Goal: Task Accomplishment & Management: Use online tool/utility

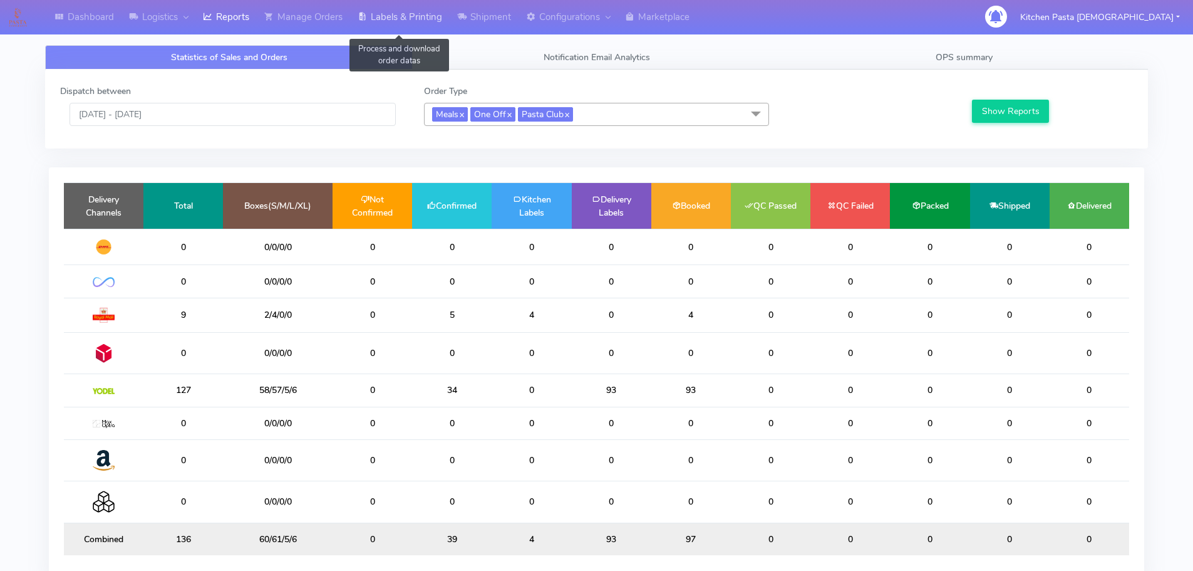
click at [410, 25] on link "Labels & Printing" at bounding box center [400, 17] width 100 height 34
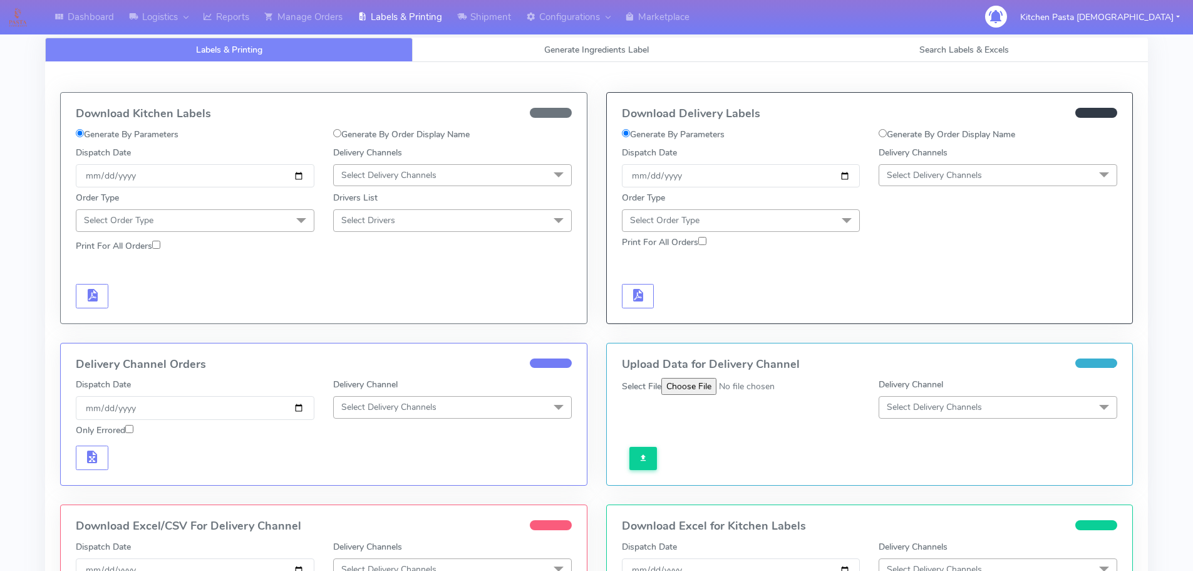
click at [504, 58] on link "Generate Ingredients Label" at bounding box center [597, 50] width 368 height 24
select select
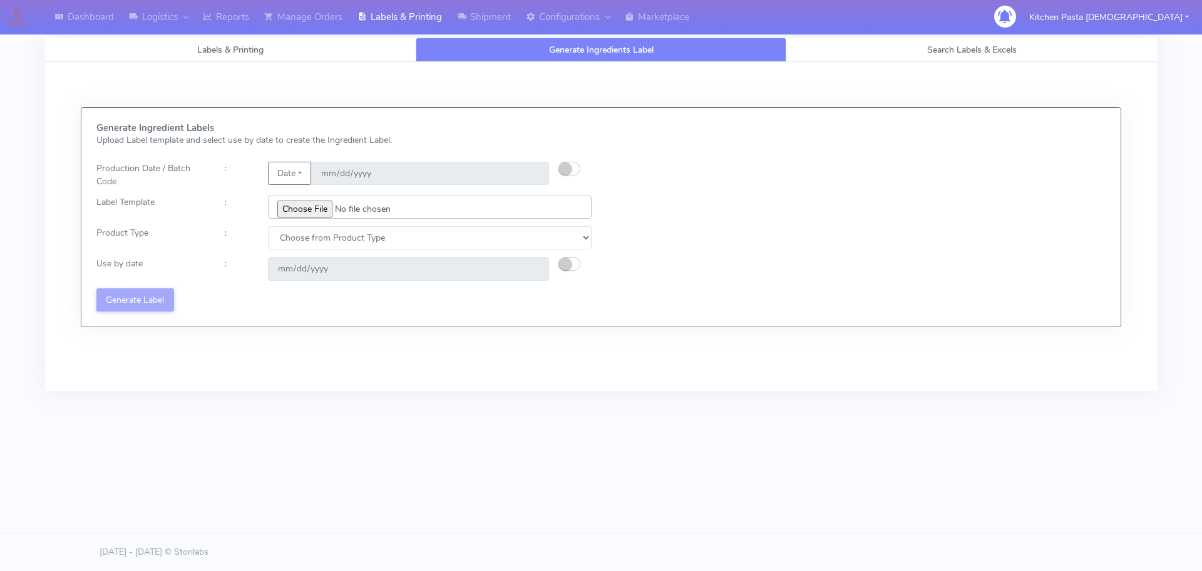
click at [294, 214] on input "file" at bounding box center [430, 206] width 324 height 23
type input "C:\fakepath\Ecom_350_V1.jpg"
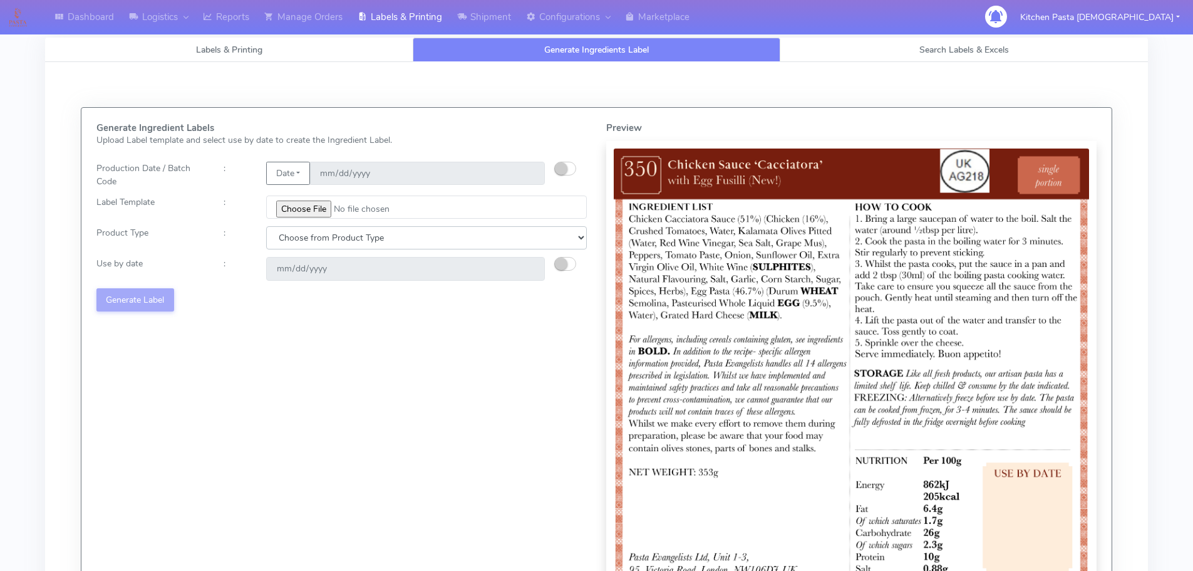
click at [353, 230] on select "Choose from Product Type ECOM ERETAIL CIRCULAR CIRC_DESERTS LASAGNE" at bounding box center [426, 237] width 321 height 23
select select "0"
click at [266, 226] on select "Choose from Product Type ECOM ERETAIL CIRCULAR CIRC_DESERTS LASAGNE" at bounding box center [426, 237] width 321 height 23
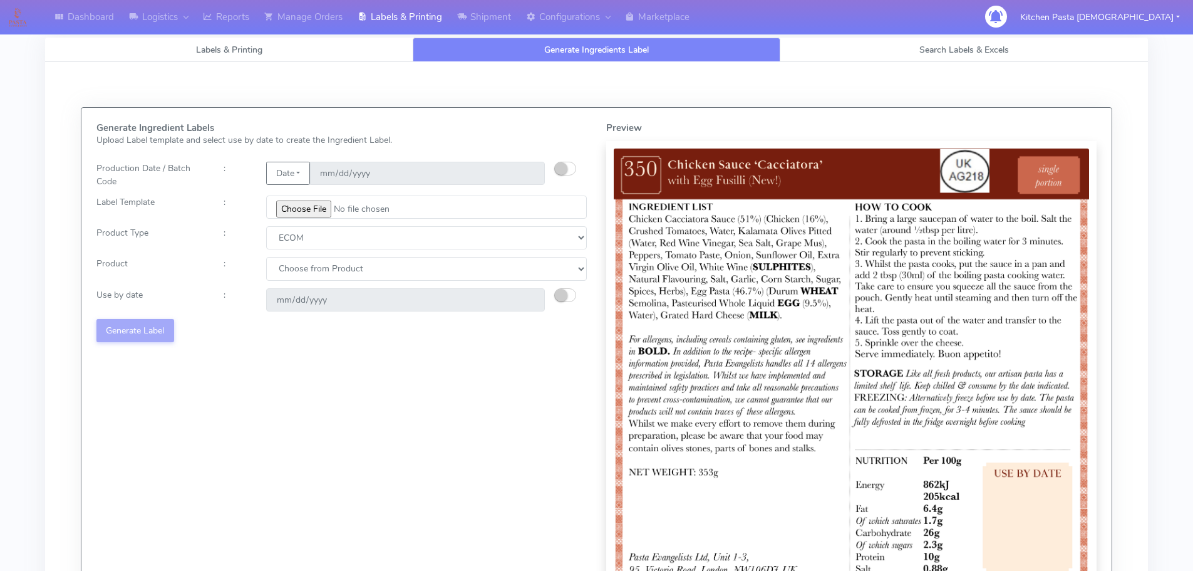
click at [350, 270] on select "Choose from Product PLAIN PASTA (EXCEPT HURRA) HURRA FILLED PASTA BUTTER (INTER…" at bounding box center [426, 268] width 321 height 23
select select "0"
click at [266, 257] on select "Choose from Product PLAIN PASTA (EXCEPT HURRA) HURRA FILLED PASTA BUTTER (INTER…" at bounding box center [426, 268] width 321 height 23
click at [562, 295] on small "button" at bounding box center [561, 295] width 13 height 13
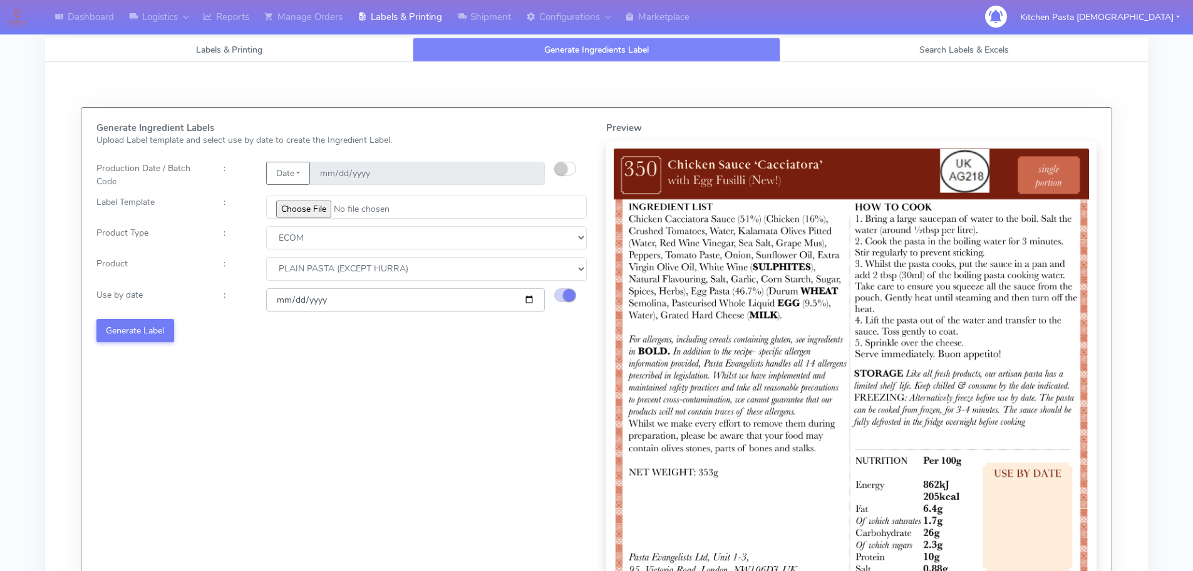
click at [533, 296] on input "[DATE]" at bounding box center [405, 299] width 279 height 23
type input "[DATE]"
click at [166, 333] on button "Generate Label" at bounding box center [135, 330] width 78 height 23
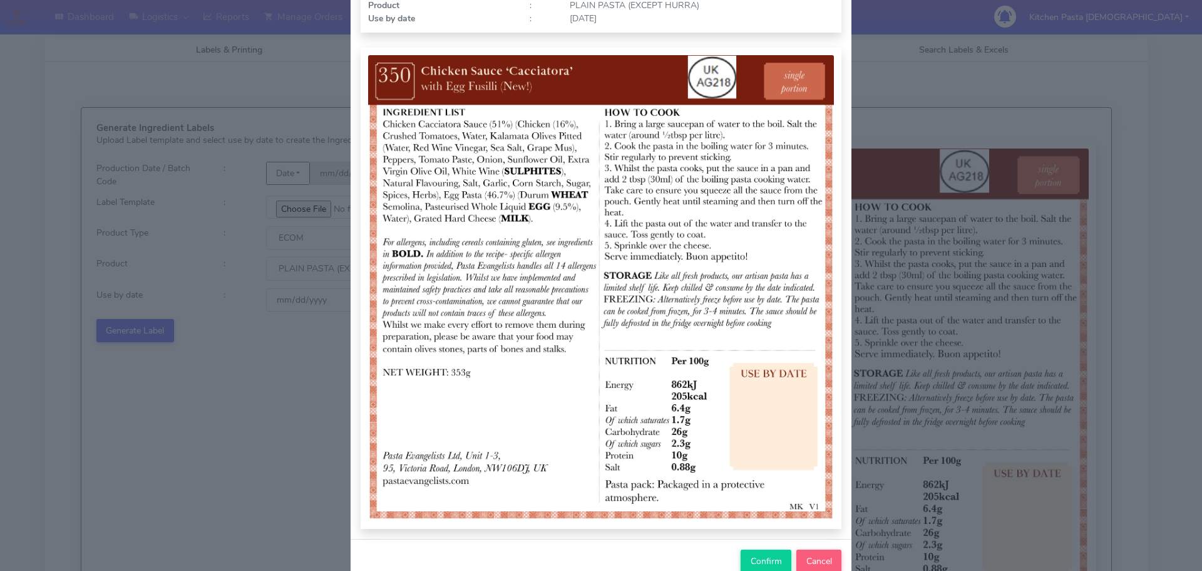
scroll to position [130, 0]
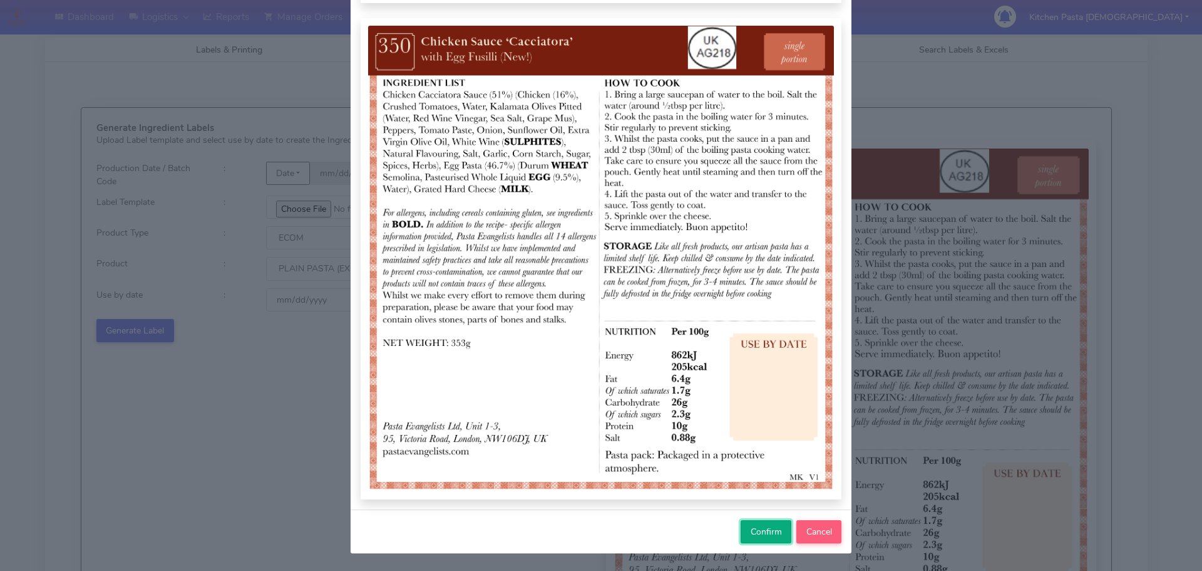
click at [773, 539] on button "Confirm" at bounding box center [766, 531] width 51 height 23
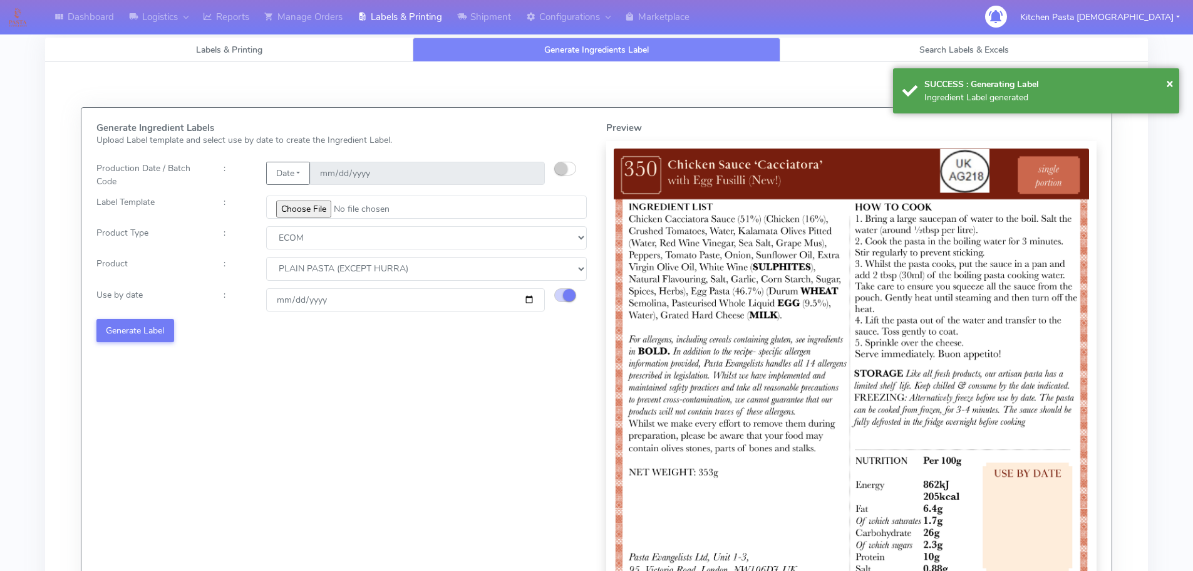
select select
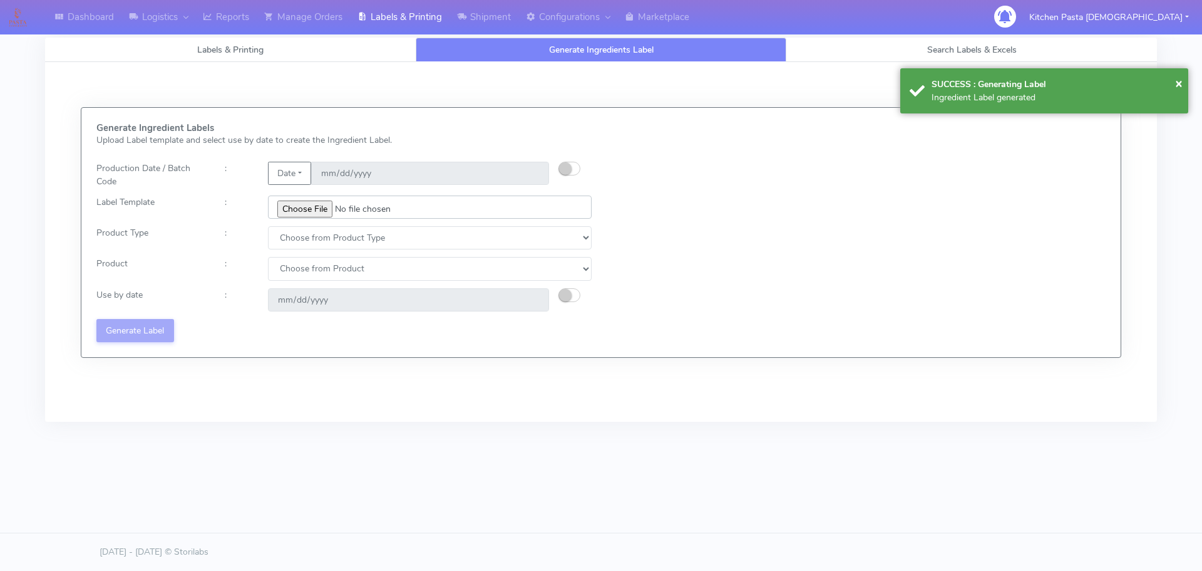
click at [301, 215] on input "file" at bounding box center [430, 206] width 324 height 23
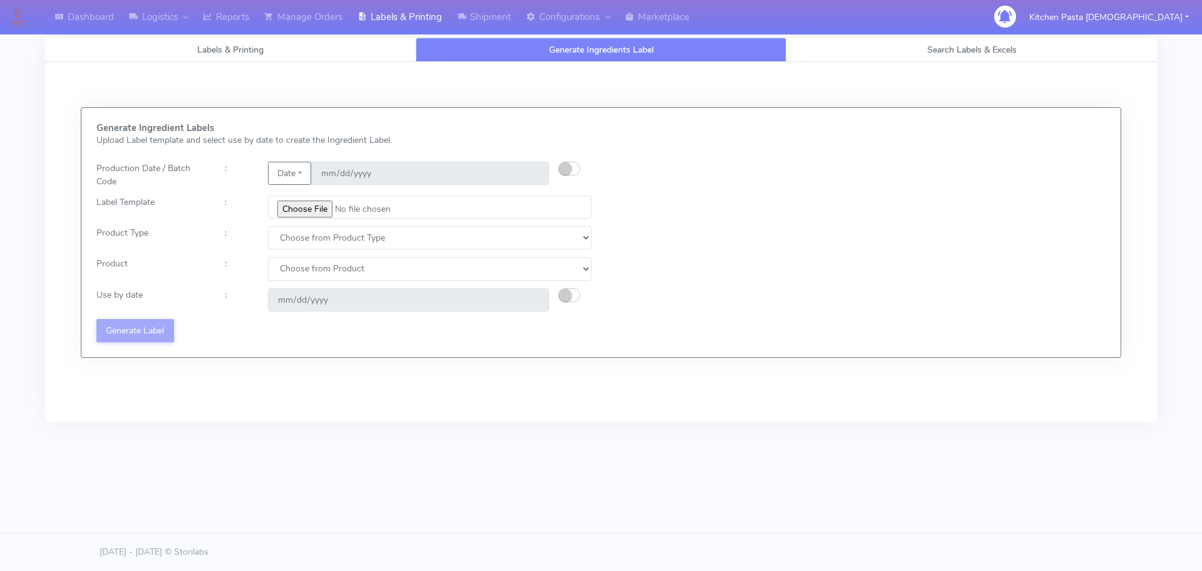
type input "C:\fakepath\Ecom_351_V1.jpg"
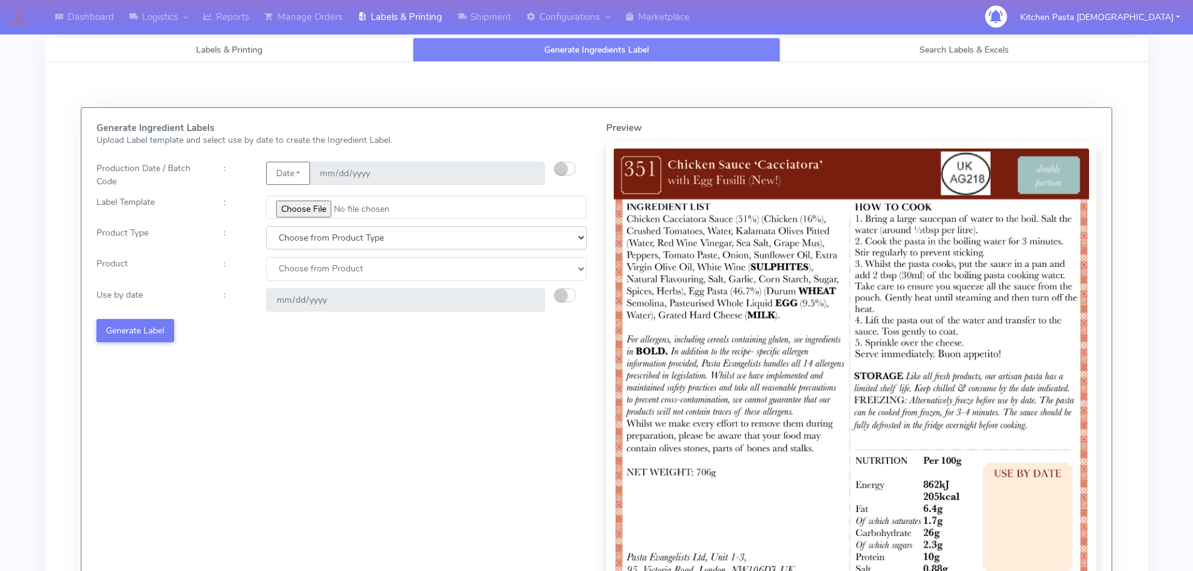
drag, startPoint x: 290, startPoint y: 241, endPoint x: 294, endPoint y: 247, distance: 7.3
click at [290, 241] on select "Choose from Product Type ECOM ERETAIL CIRCULAR CIRC_DESERTS LASAGNE" at bounding box center [426, 237] width 321 height 23
select select "0"
click at [266, 226] on select "Choose from Product Type ECOM ERETAIL CIRCULAR CIRC_DESERTS LASAGNE" at bounding box center [426, 237] width 321 height 23
drag, startPoint x: 298, startPoint y: 270, endPoint x: 299, endPoint y: 279, distance: 9.5
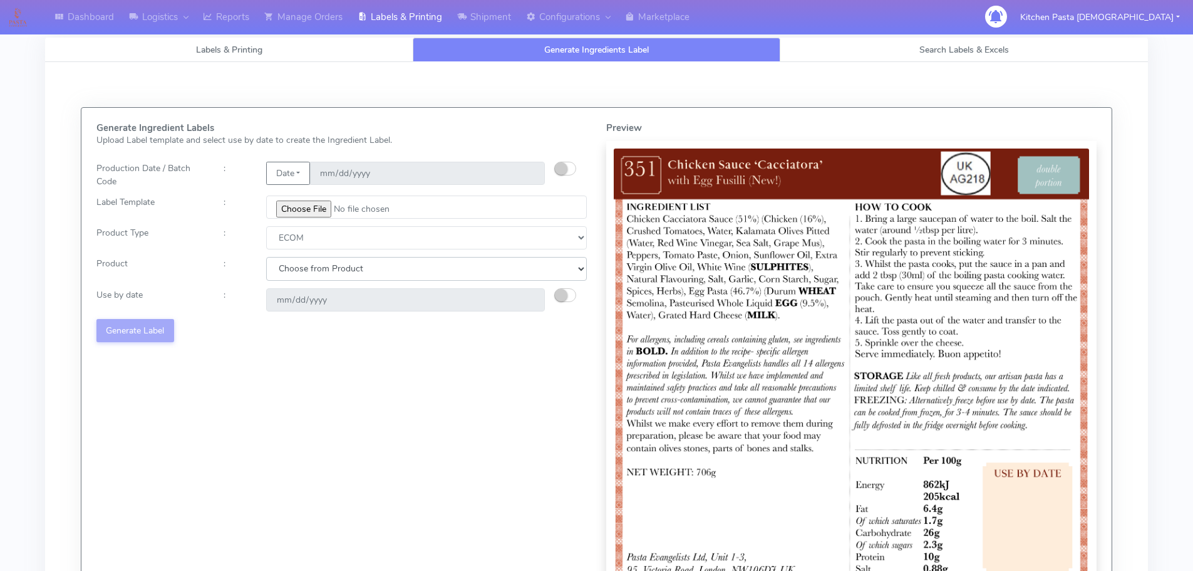
click at [298, 270] on select "Choose from Product PLAIN PASTA (EXCEPT HURRA) HURRA FILLED PASTA BUTTER (INTER…" at bounding box center [426, 268] width 321 height 23
select select "0"
click at [266, 257] on select "Choose from Product PLAIN PASTA (EXCEPT HURRA) HURRA FILLED PASTA BUTTER (INTER…" at bounding box center [426, 268] width 321 height 23
click at [562, 296] on small "button" at bounding box center [561, 295] width 13 height 13
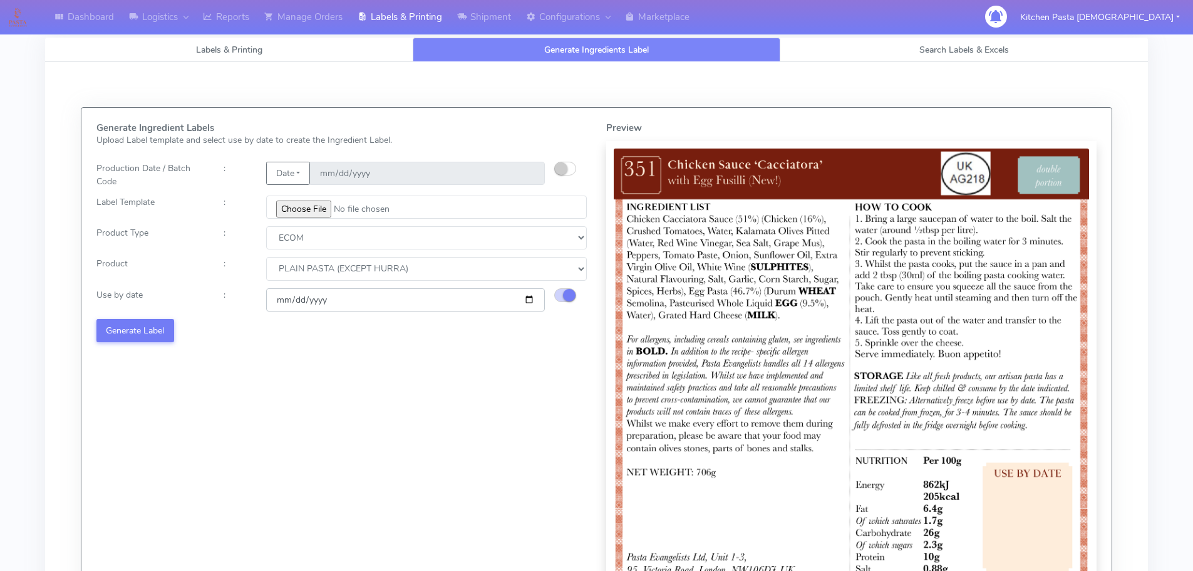
click at [531, 299] on input "[DATE]" at bounding box center [405, 299] width 279 height 23
type input "[DATE]"
click at [150, 332] on button "Generate Label" at bounding box center [135, 330] width 78 height 23
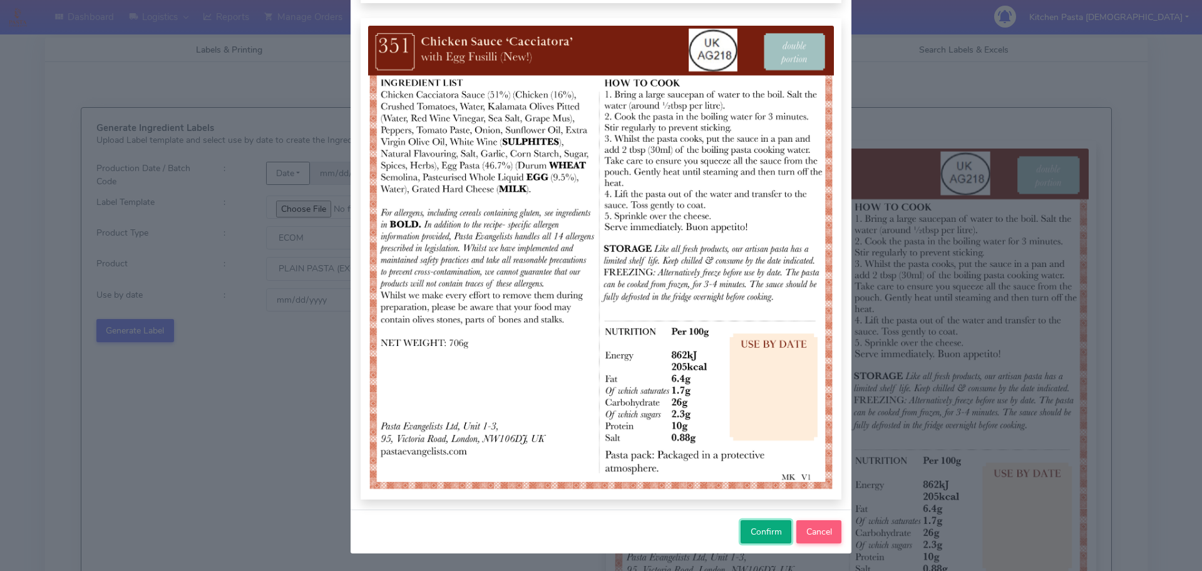
click at [760, 525] on span "Confirm" at bounding box center [766, 531] width 31 height 12
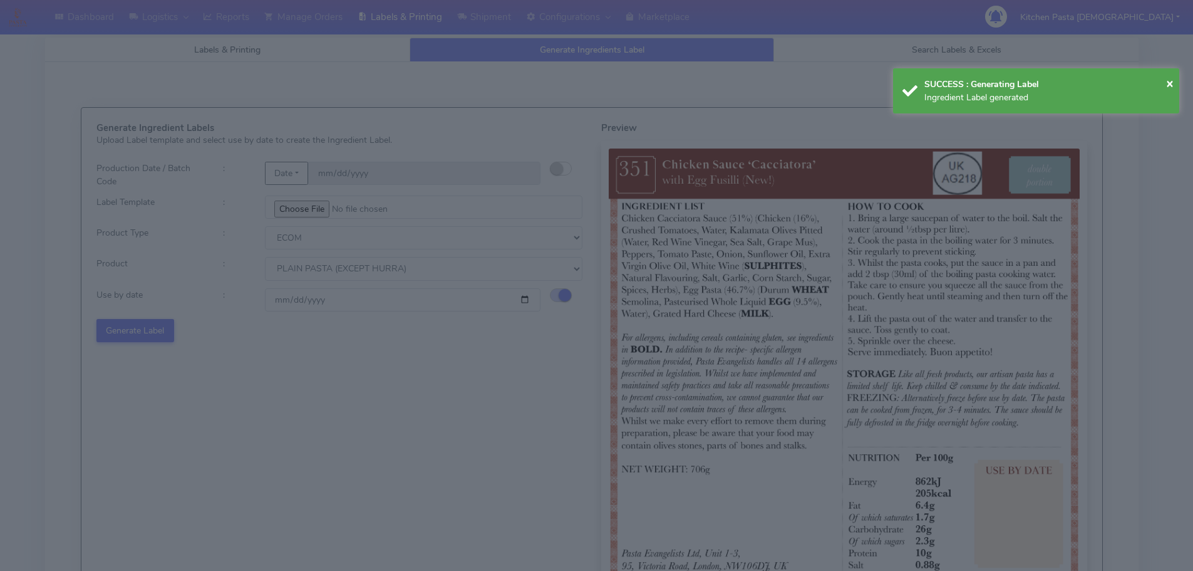
select select
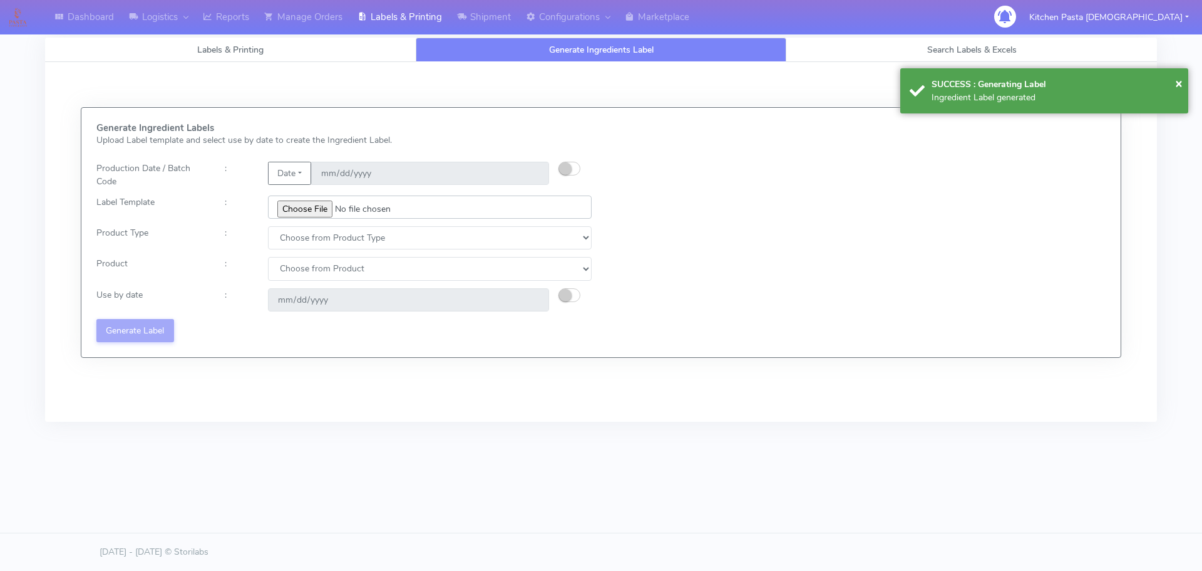
click at [308, 202] on input "file" at bounding box center [430, 206] width 324 height 23
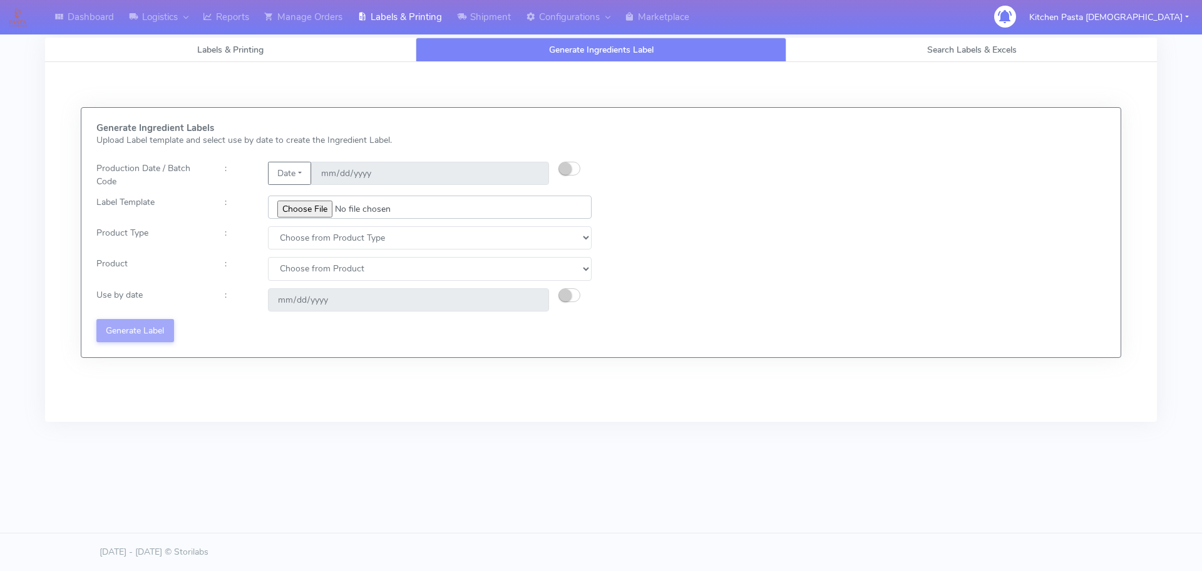
type input "C:\fakepath\Ecom_352_V1.jpg"
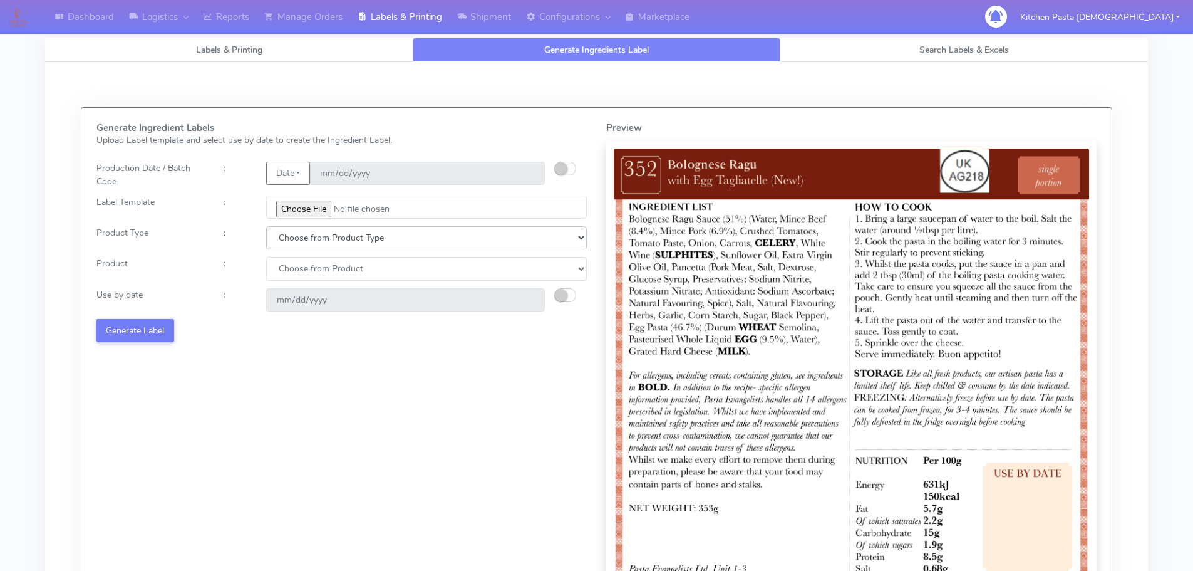
click at [287, 239] on select "Choose from Product Type ECOM ERETAIL CIRCULAR CIRC_DESERTS LASAGNE" at bounding box center [426, 237] width 321 height 23
select select "0"
click at [266, 226] on select "Choose from Product Type ECOM ERETAIL CIRCULAR CIRC_DESERTS LASAGNE" at bounding box center [426, 237] width 321 height 23
drag, startPoint x: 297, startPoint y: 276, endPoint x: 301, endPoint y: 284, distance: 9.0
click at [301, 284] on div "Generate Ingredient Labels Upload Label template and select use by date to crea…" at bounding box center [342, 377] width 510 height 509
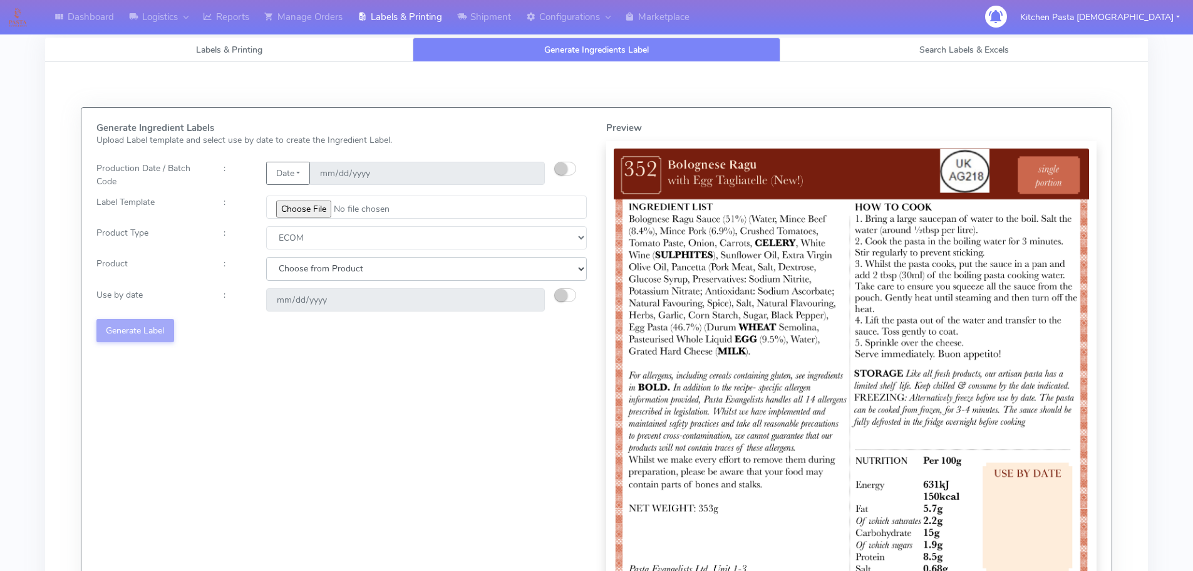
select select "0"
click at [266, 257] on select "Choose from Product PLAIN PASTA (EXCEPT HURRA) HURRA FILLED PASTA BUTTER (INTER…" at bounding box center [426, 268] width 321 height 23
click at [559, 294] on small "button" at bounding box center [561, 295] width 13 height 13
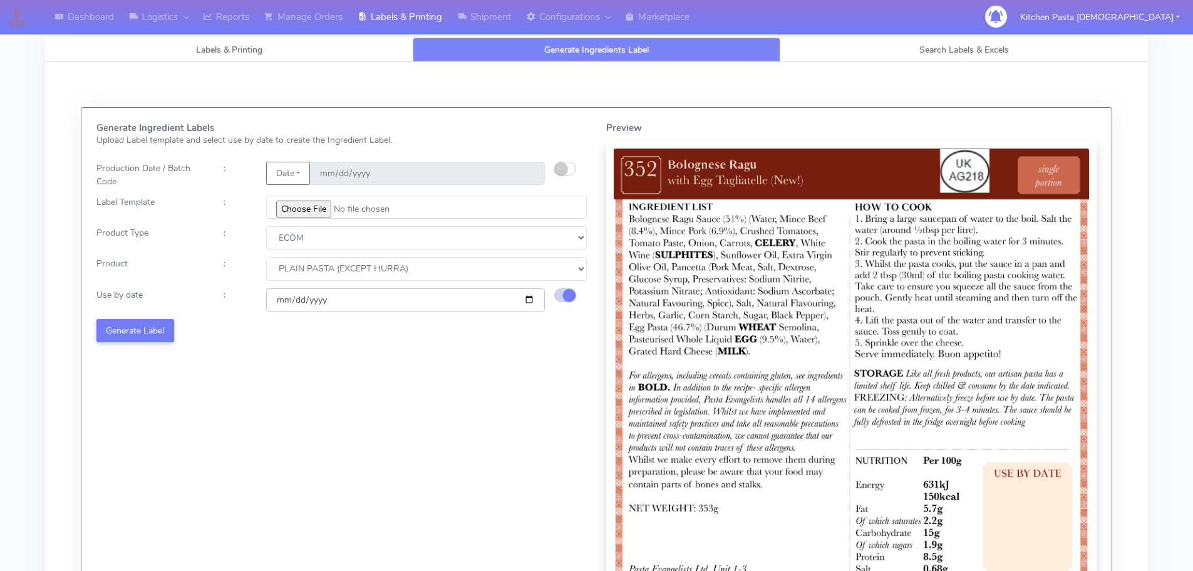
click at [531, 300] on input "[DATE]" at bounding box center [405, 299] width 279 height 23
type input "[DATE]"
click at [138, 326] on button "Generate Label" at bounding box center [135, 330] width 78 height 23
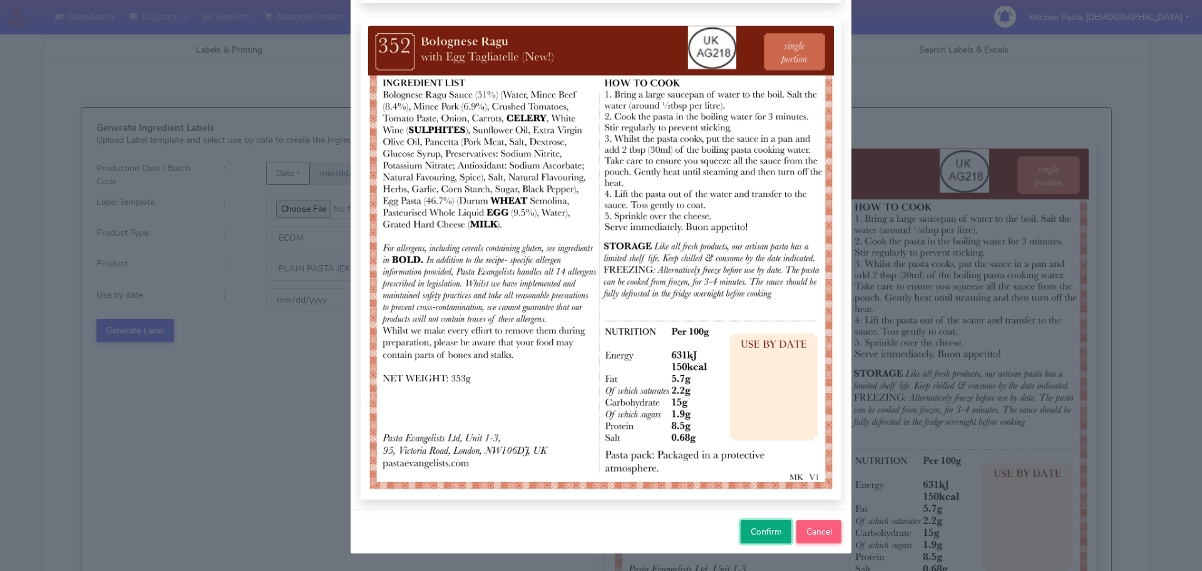
click at [751, 536] on span "Confirm" at bounding box center [766, 531] width 31 height 12
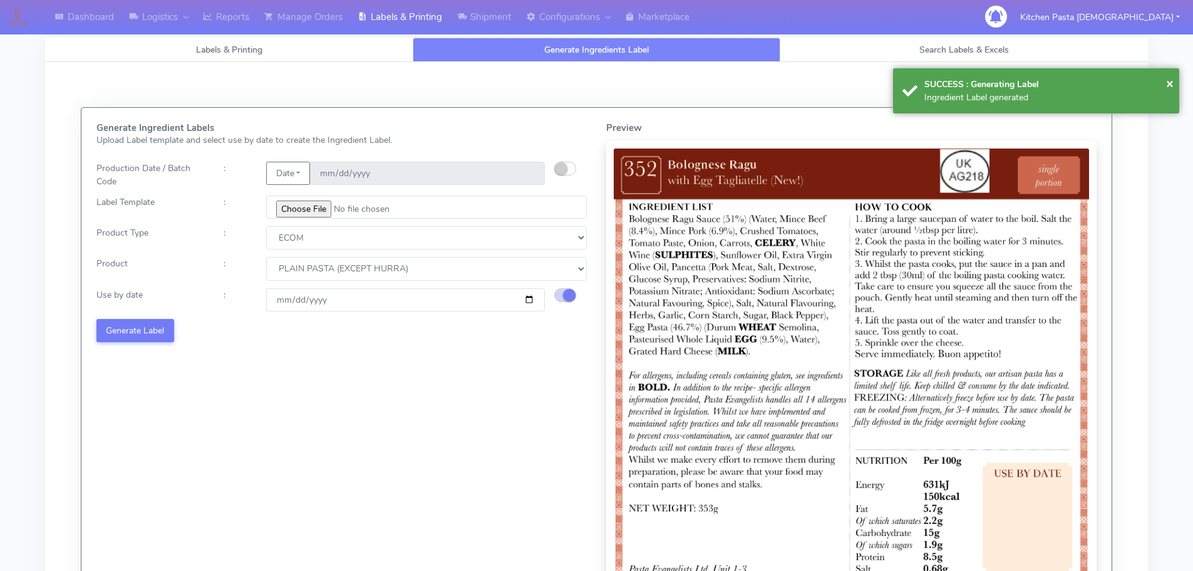
select select
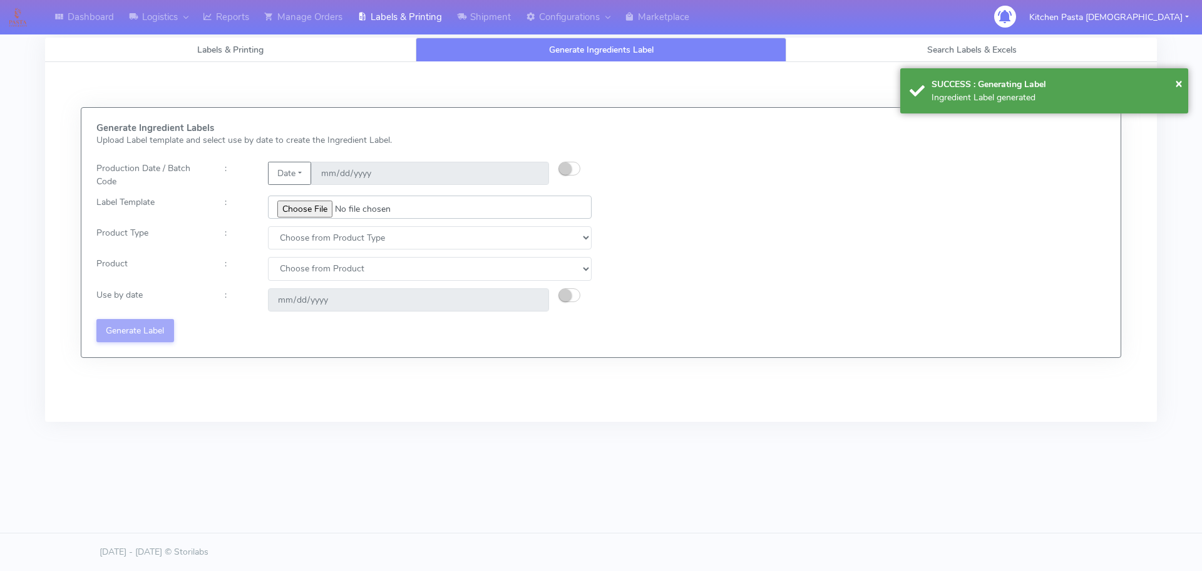
click at [292, 203] on input "file" at bounding box center [430, 206] width 324 height 23
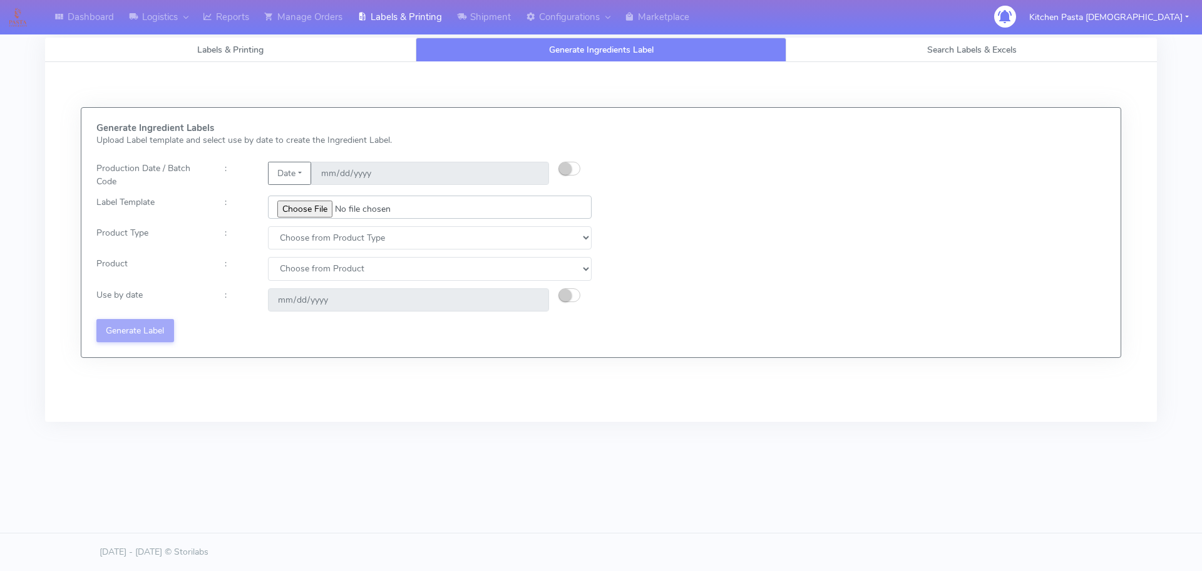
type input "C:\fakepath\Ecom_353_V1.jpg"
